Goal: Check status: Check status

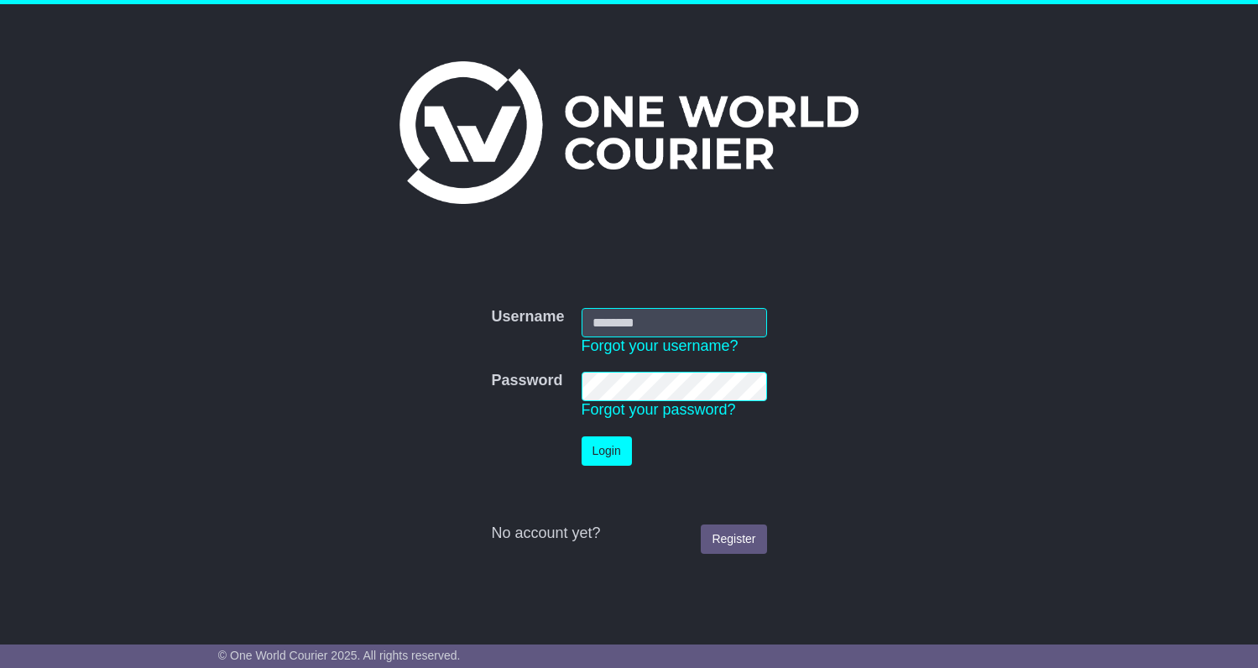
type input "**********"
click at [587, 455] on button "Login" at bounding box center [607, 450] width 50 height 29
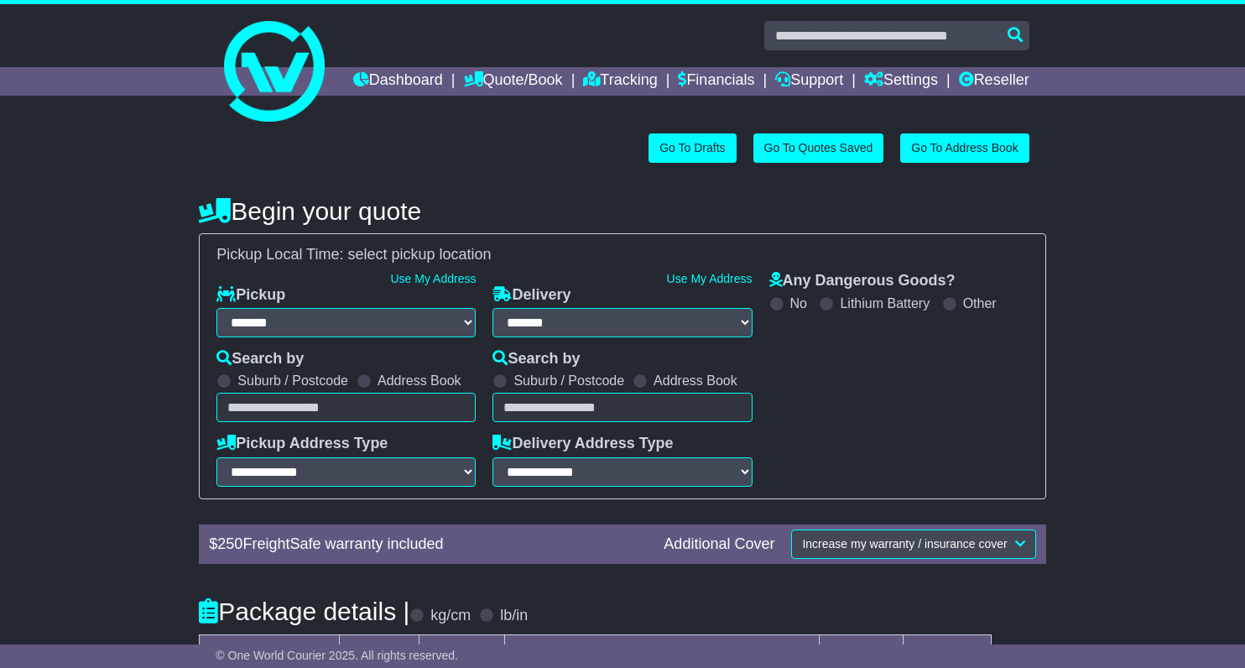
select select "**"
click at [657, 79] on link "Tracking" at bounding box center [620, 81] width 74 height 29
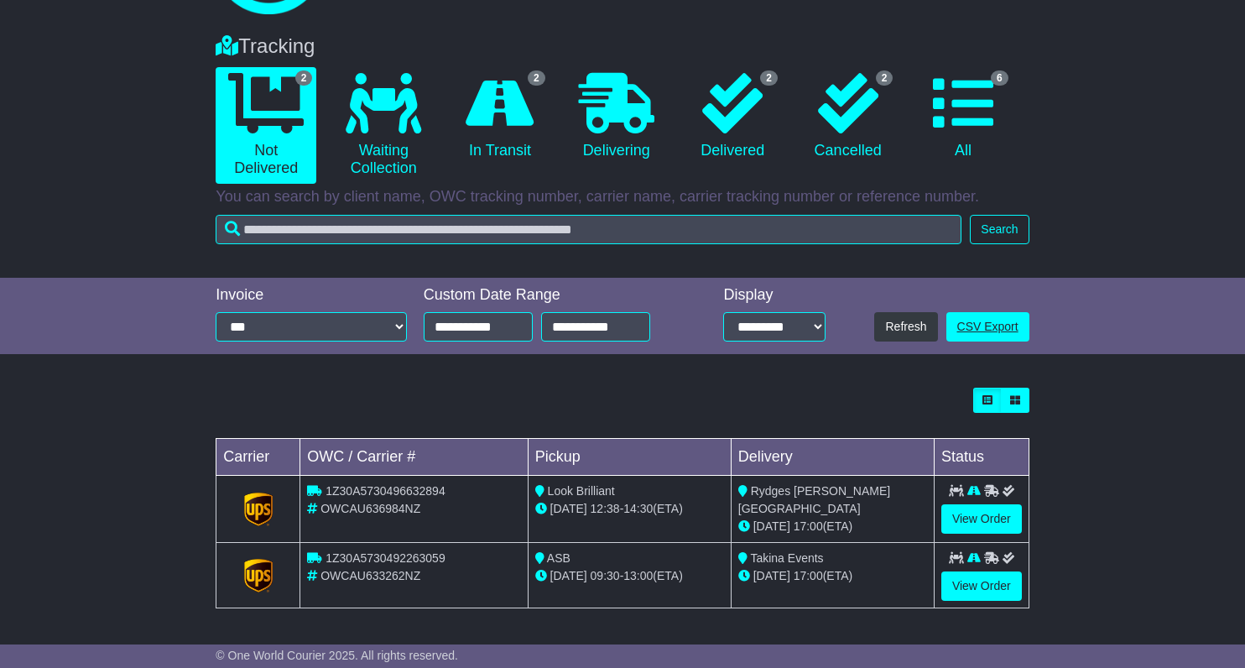
scroll to position [134, 0]
click at [977, 595] on link "View Order" at bounding box center [981, 585] width 81 height 29
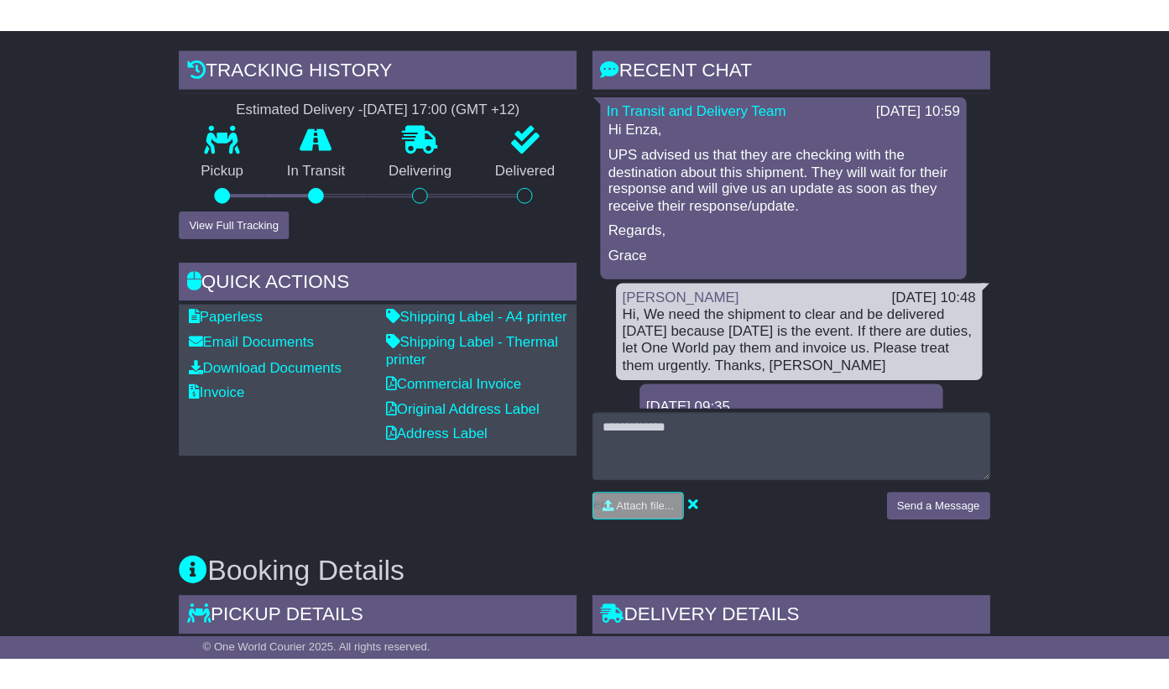
scroll to position [420, 0]
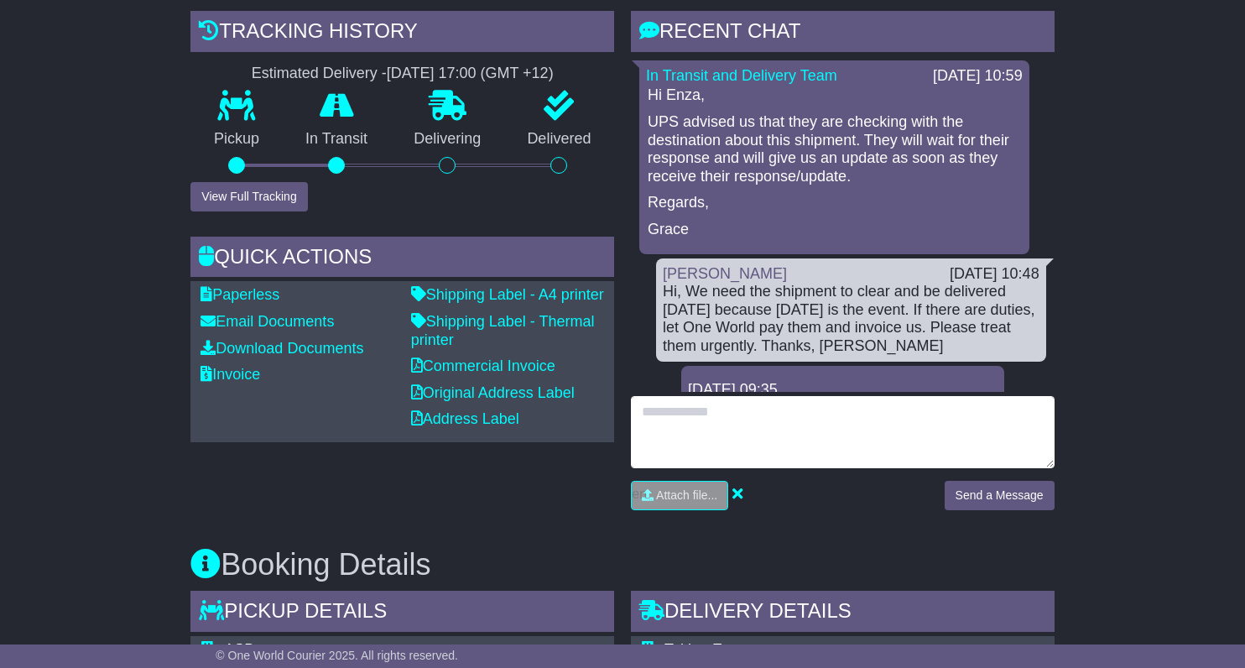
click at [777, 468] on textarea at bounding box center [843, 432] width 424 height 72
type textarea "**********"
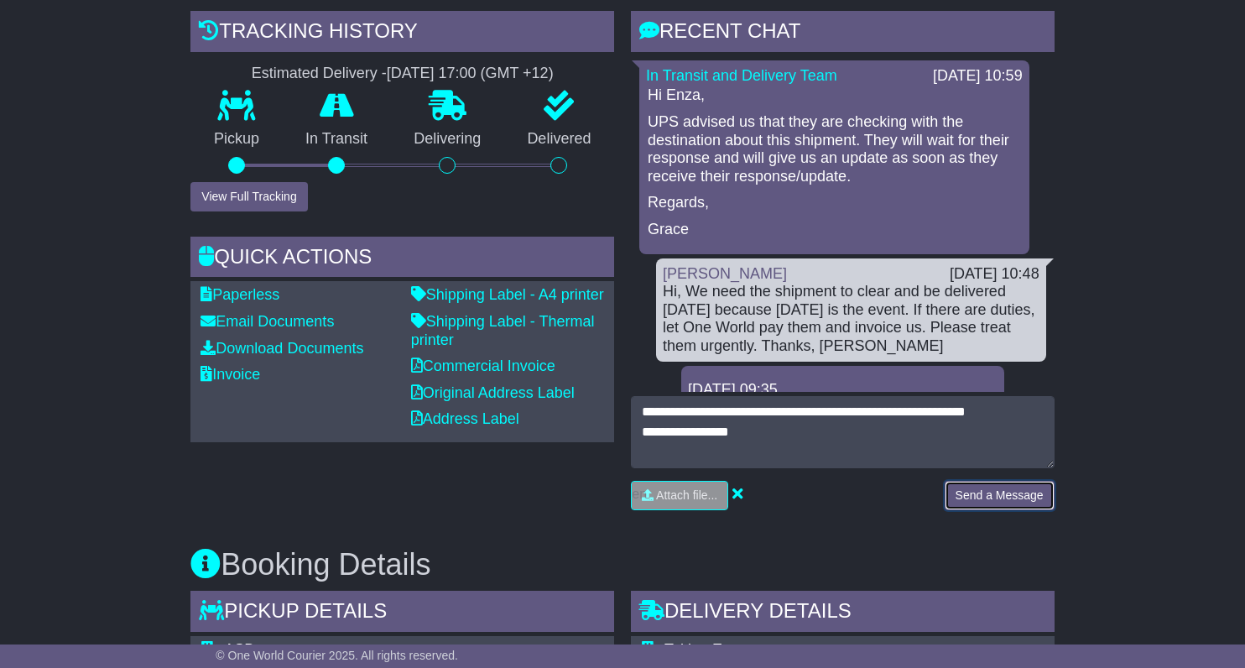
click at [1042, 510] on button "Send a Message" at bounding box center [1000, 495] width 110 height 29
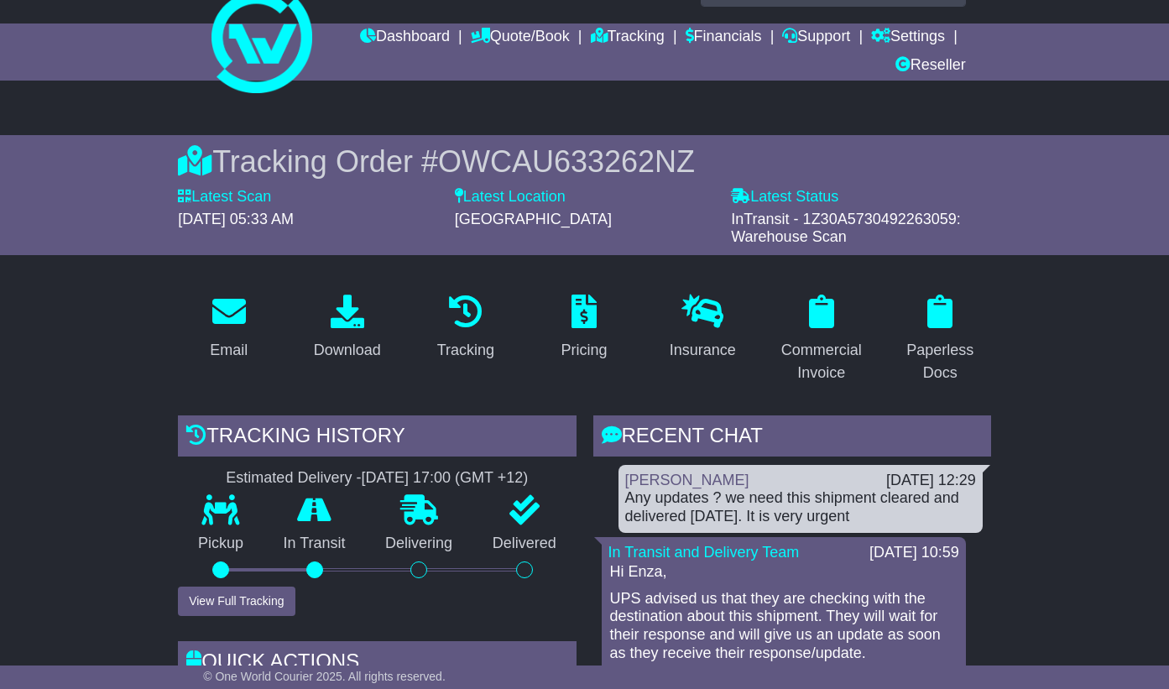
scroll to position [0, 0]
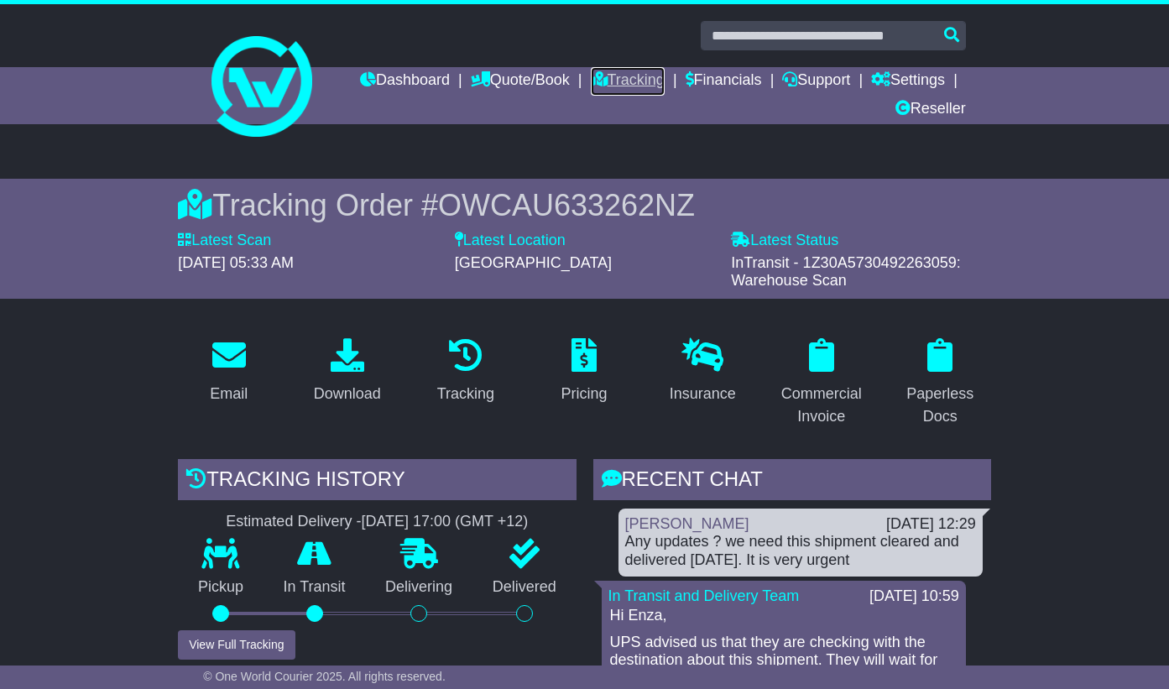
click at [631, 79] on link "Tracking" at bounding box center [628, 81] width 74 height 29
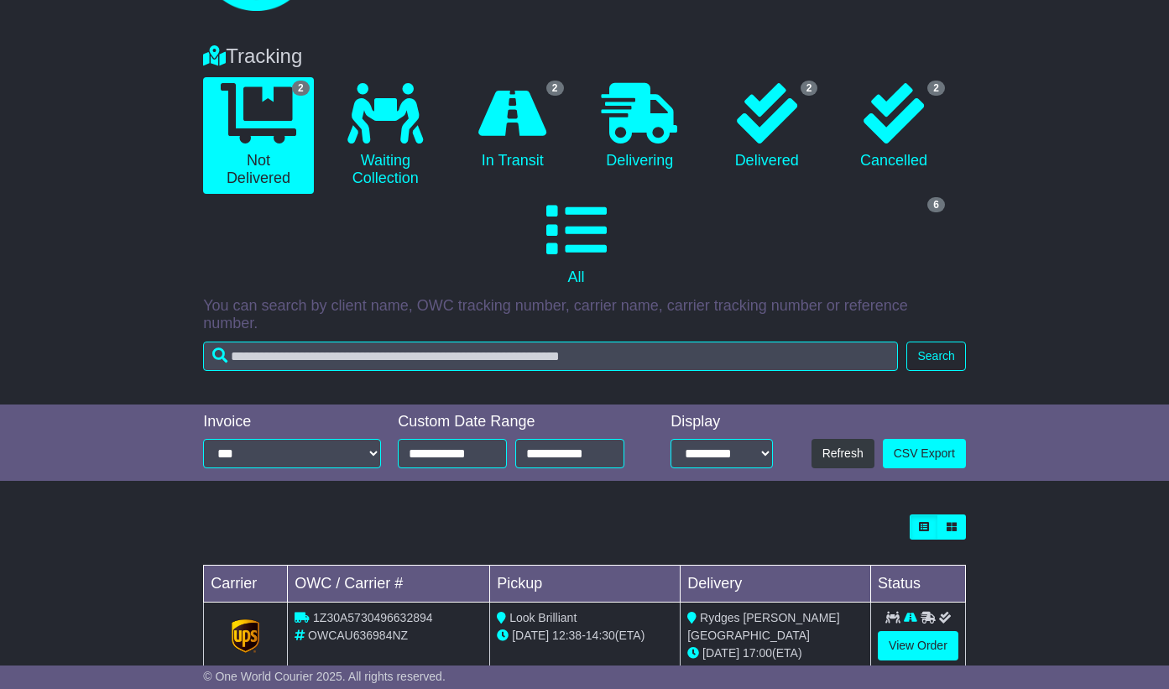
scroll to position [230, 0]
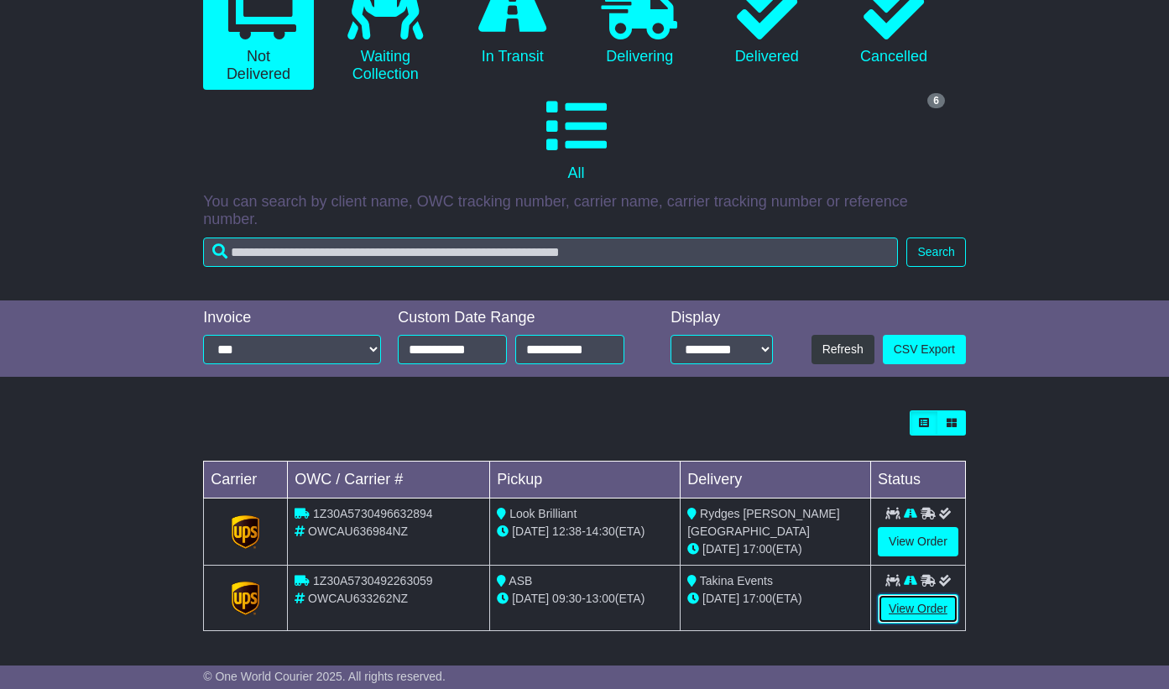
click at [928, 601] on link "View Order" at bounding box center [918, 608] width 81 height 29
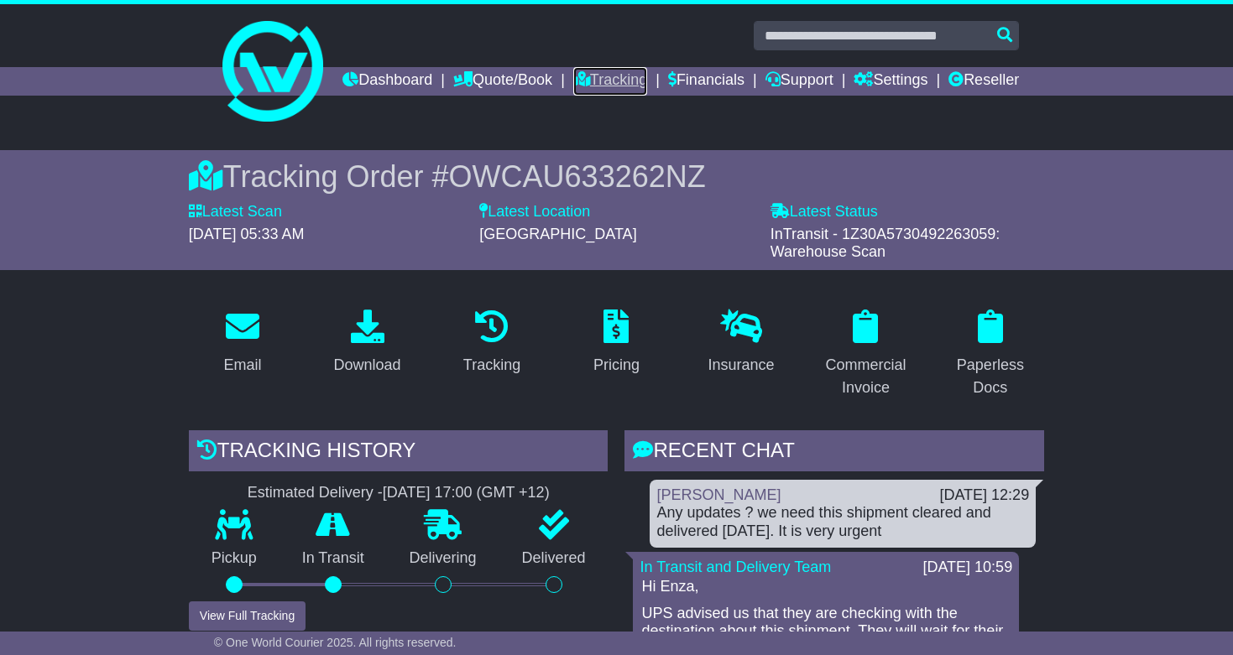
click at [647, 74] on link "Tracking" at bounding box center [610, 81] width 74 height 29
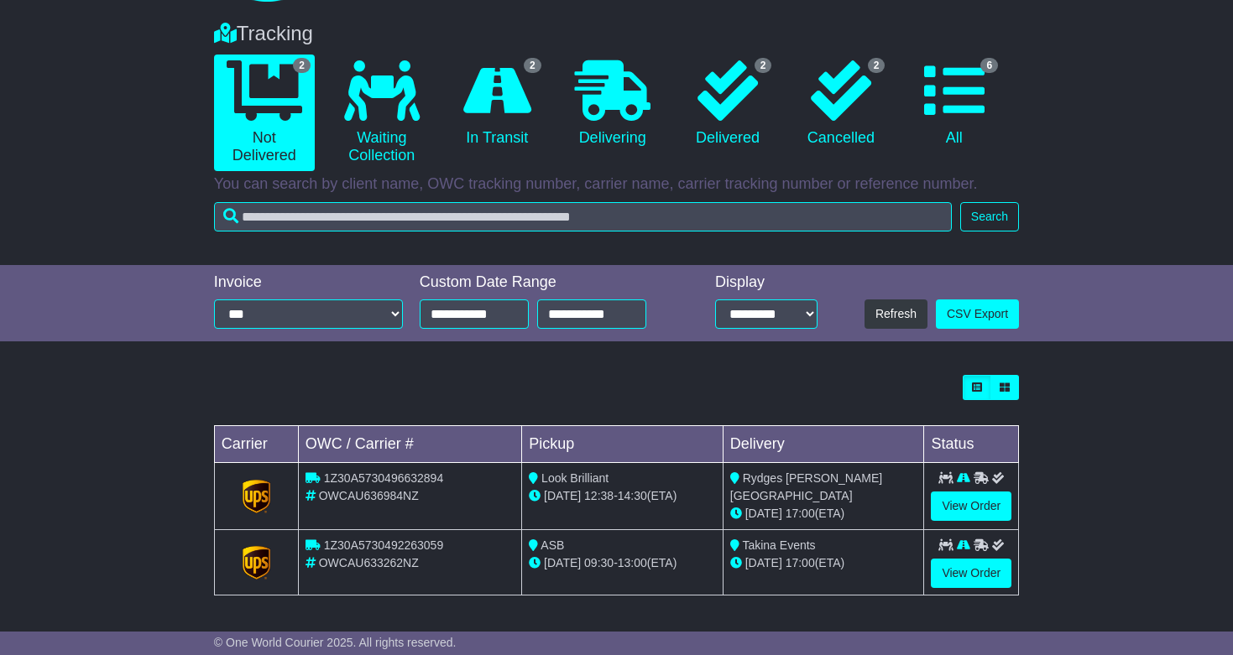
scroll to position [147, 0]
click at [935, 570] on link "View Order" at bounding box center [971, 573] width 81 height 29
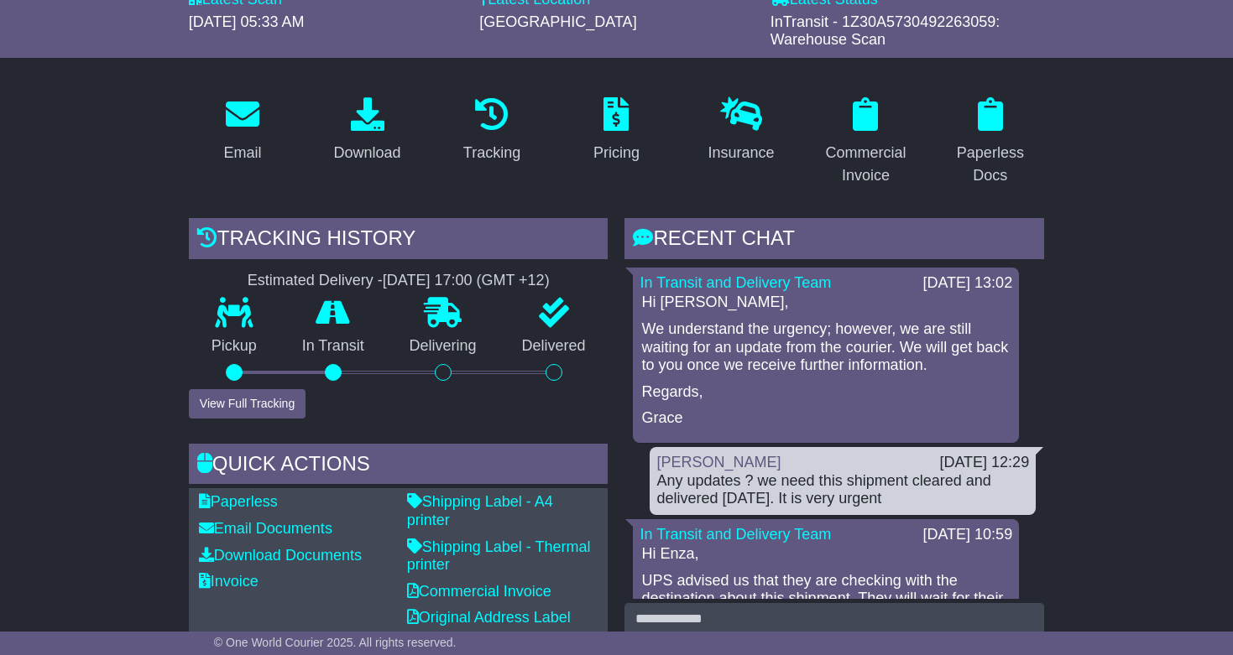
scroll to position [252, 0]
